Goal: Information Seeking & Learning: Learn about a topic

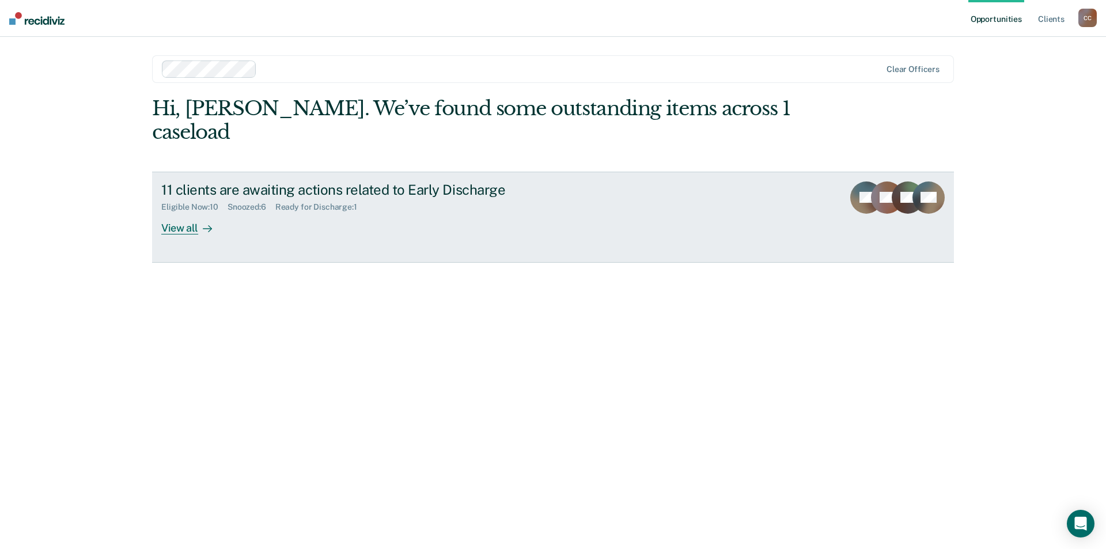
click at [189, 227] on div "View all" at bounding box center [193, 223] width 65 height 22
